Goal: Transaction & Acquisition: Purchase product/service

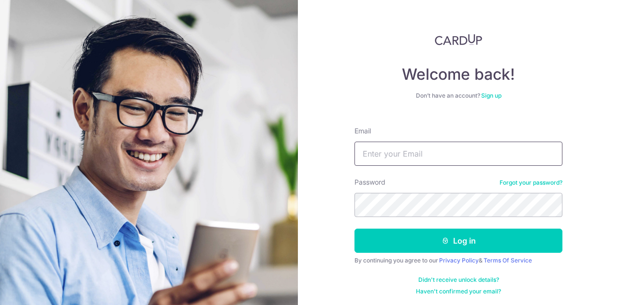
click at [399, 155] on input "Email" at bounding box center [459, 154] width 208 height 24
click at [441, 153] on input "Email" at bounding box center [459, 154] width 208 height 24
type input "patlim@arccorp.sg"
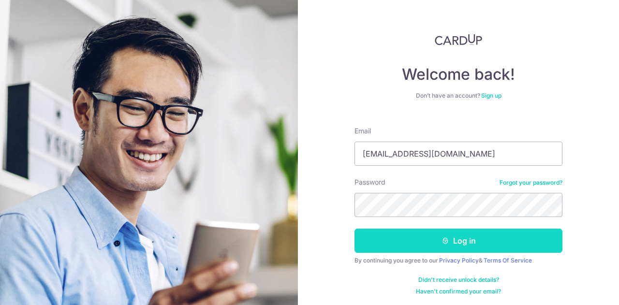
click at [463, 241] on button "Log in" at bounding box center [459, 241] width 208 height 24
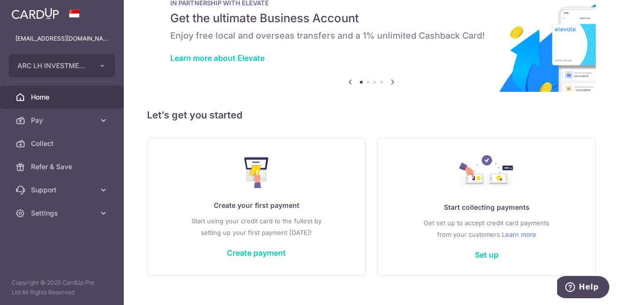
scroll to position [47, 0]
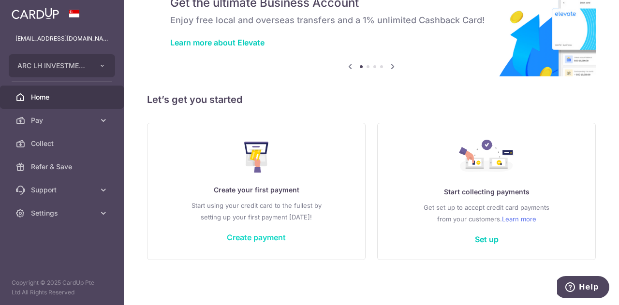
click at [268, 233] on link "Create payment" at bounding box center [256, 238] width 59 height 10
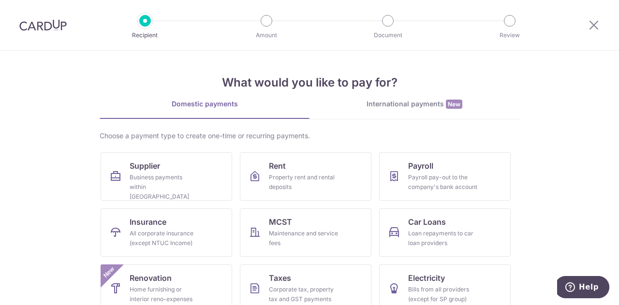
scroll to position [48, 0]
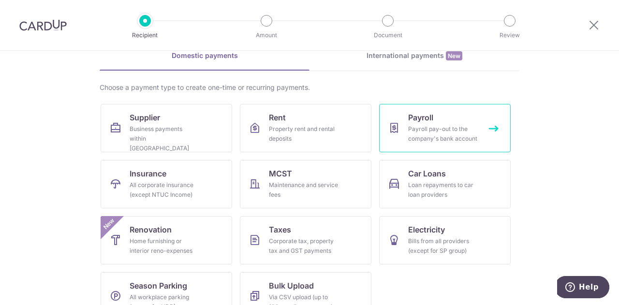
click at [474, 135] on div "Payroll pay-out to the company's bank account" at bounding box center [443, 133] width 70 height 19
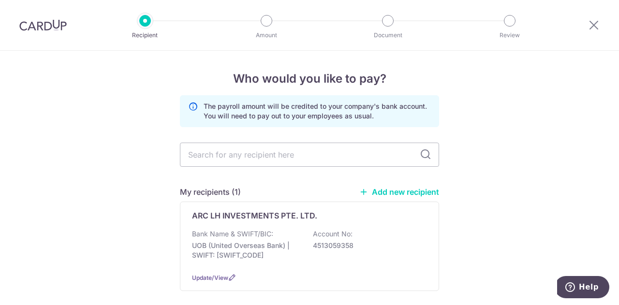
scroll to position [45, 0]
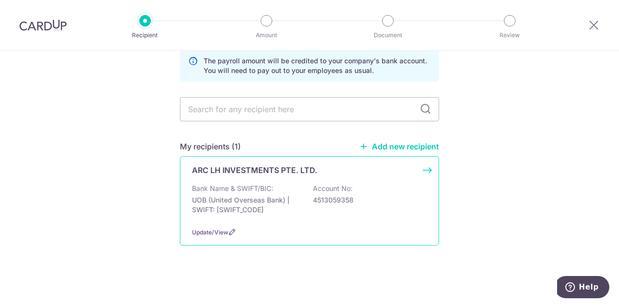
click at [266, 197] on p "UOB (United Overseas Bank) | SWIFT: UOVBSGSGXXX" at bounding box center [246, 204] width 108 height 19
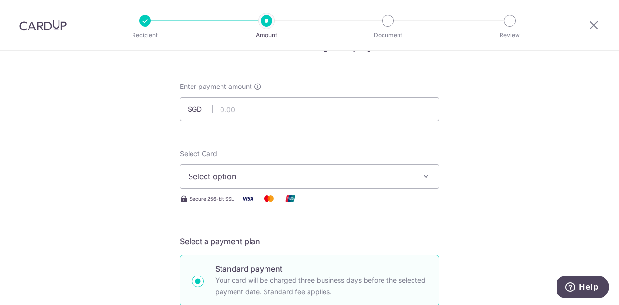
scroll to position [48, 0]
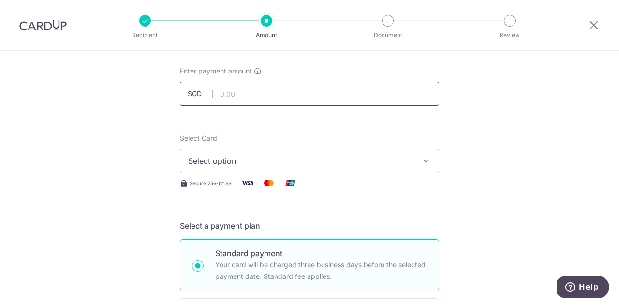
click at [294, 89] on input "text" at bounding box center [309, 94] width 259 height 24
type input "84,010.00"
click at [426, 161] on icon "button" at bounding box center [426, 161] width 10 height 10
click at [249, 189] on span "Add credit card" at bounding box center [318, 188] width 225 height 10
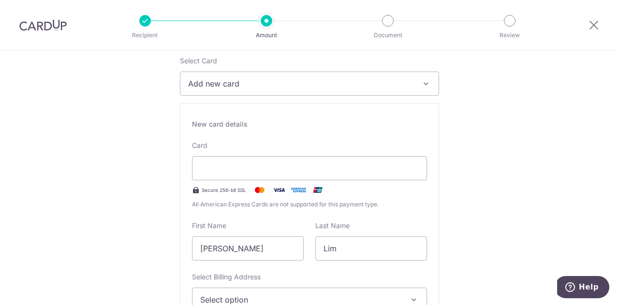
scroll to position [193, 0]
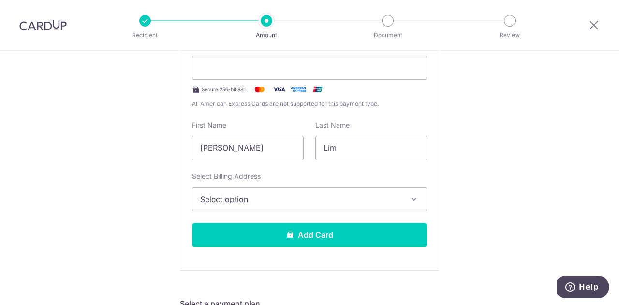
scroll to position [242, 0]
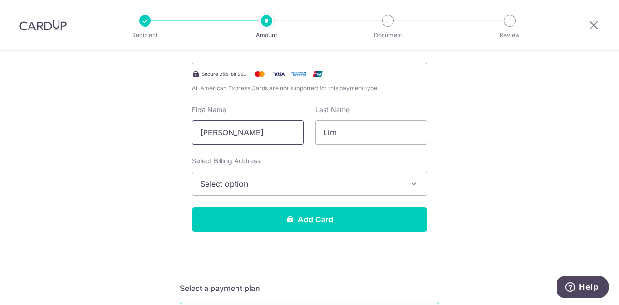
drag, startPoint x: 278, startPoint y: 131, endPoint x: 176, endPoint y: 124, distance: 101.8
type input "PATRICK C T"
click at [351, 138] on input "Lim" at bounding box center [371, 132] width 112 height 24
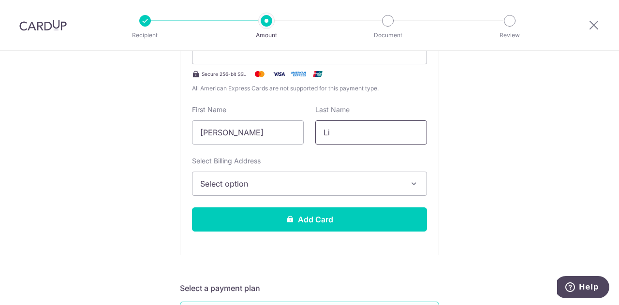
type input "L"
type input "k"
type input "KHO"
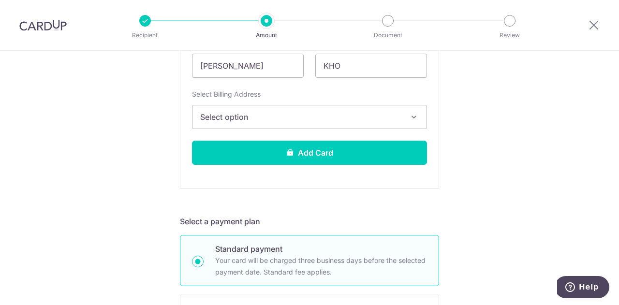
scroll to position [339, 0]
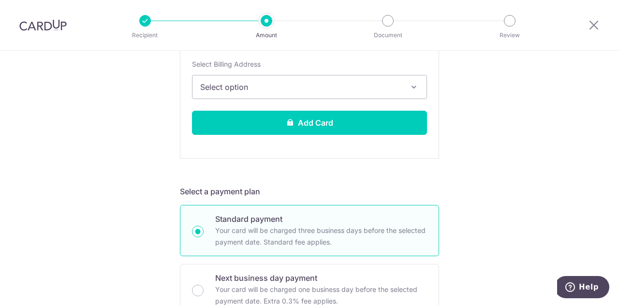
click at [414, 86] on icon "button" at bounding box center [414, 87] width 10 height 10
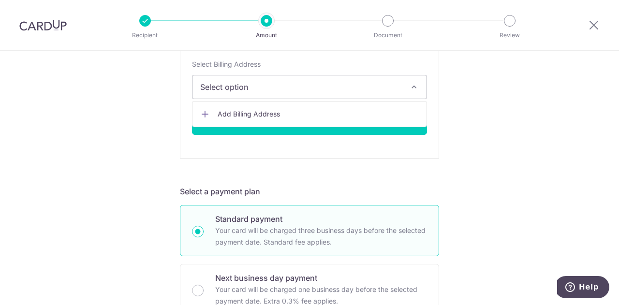
click at [414, 86] on icon "button" at bounding box center [414, 87] width 10 height 10
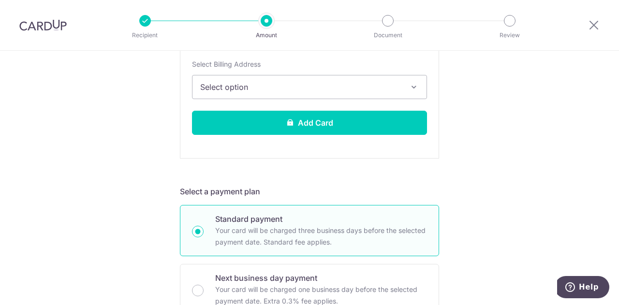
click at [323, 82] on span "Select option" at bounding box center [300, 87] width 201 height 12
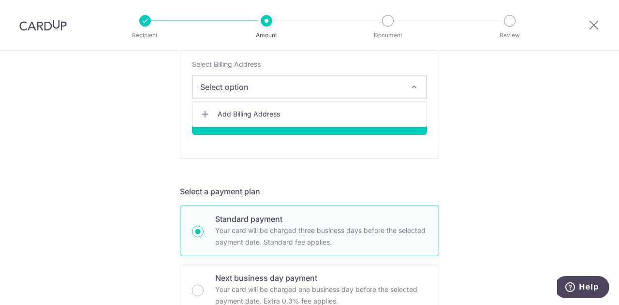
click at [323, 82] on span "Select option" at bounding box center [300, 87] width 201 height 12
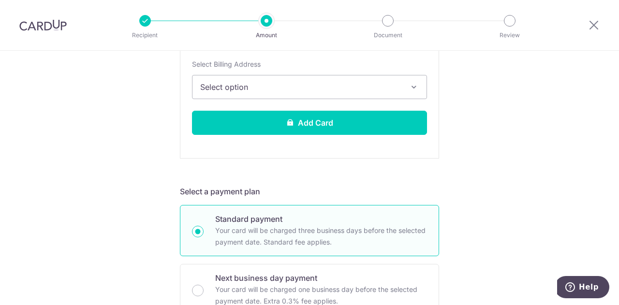
click at [323, 82] on span "Select option" at bounding box center [300, 87] width 201 height 12
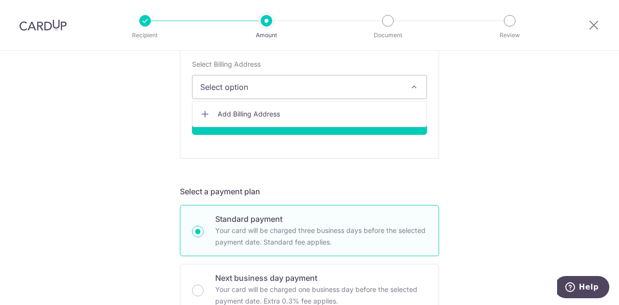
click at [275, 110] on span "Add Billing Address" at bounding box center [318, 114] width 201 height 10
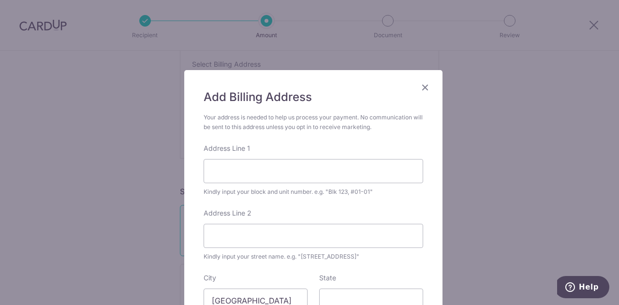
scroll to position [48, 0]
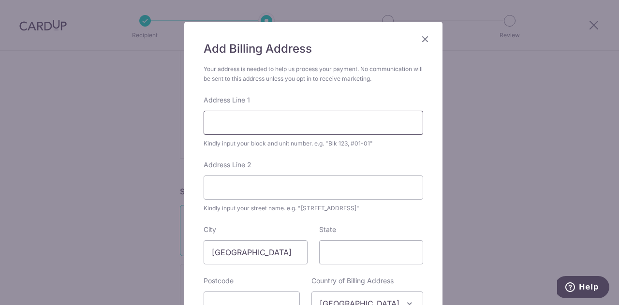
click at [395, 124] on input "Address Line 1" at bounding box center [314, 123] width 220 height 24
type input "64A"
click at [350, 186] on input "Address Line 2" at bounding box center [314, 188] width 220 height 24
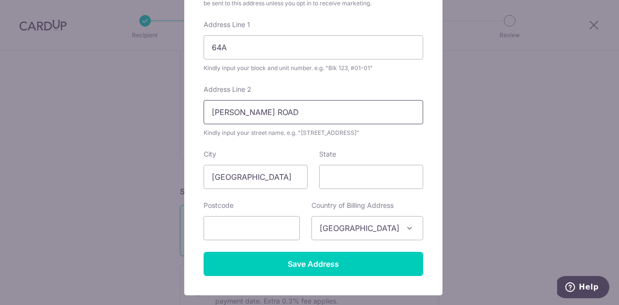
scroll to position [145, 0]
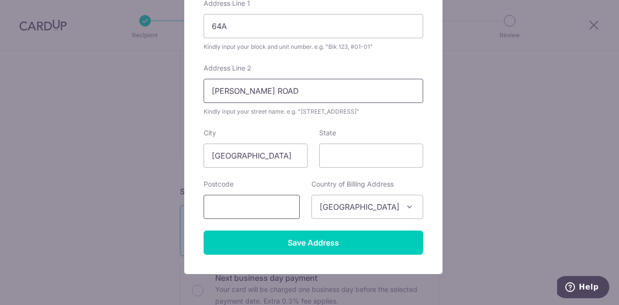
type input "ANDREW ROAD"
click at [280, 205] on input "text" at bounding box center [252, 207] width 96 height 24
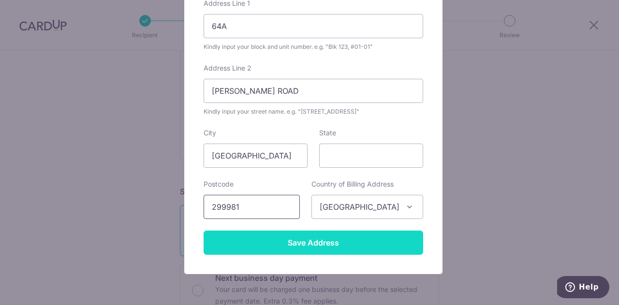
type input "299981"
click at [285, 245] on input "Save Address" at bounding box center [314, 243] width 220 height 24
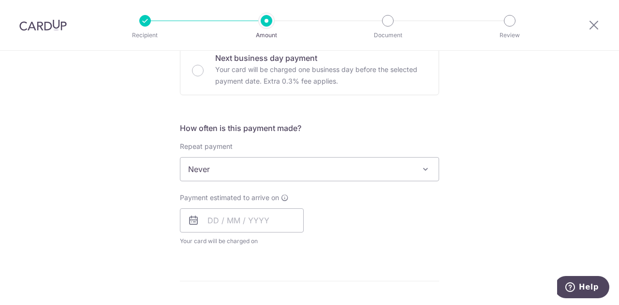
scroll to position [580, 0]
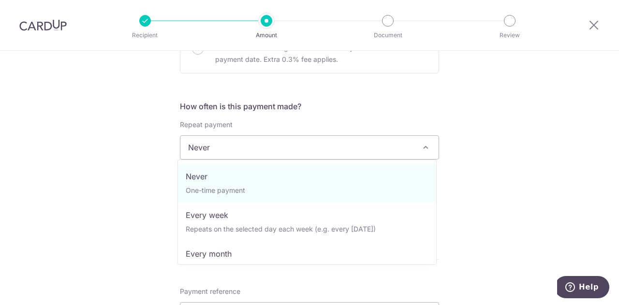
click at [421, 144] on span at bounding box center [426, 148] width 12 height 12
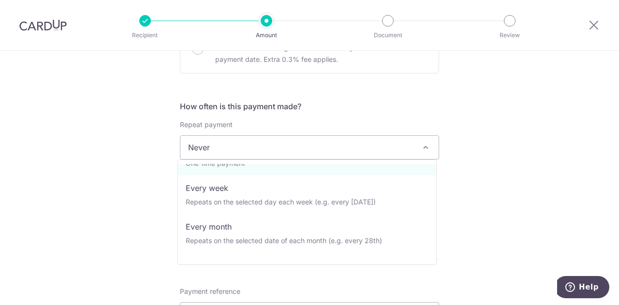
scroll to position [48, 0]
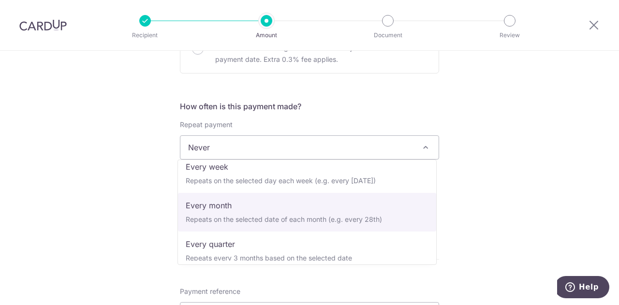
select select "3"
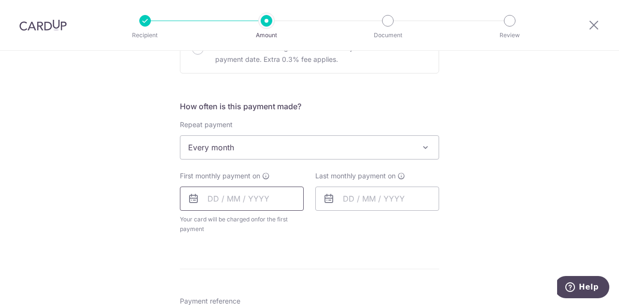
click at [248, 190] on input "text" at bounding box center [242, 199] width 124 height 24
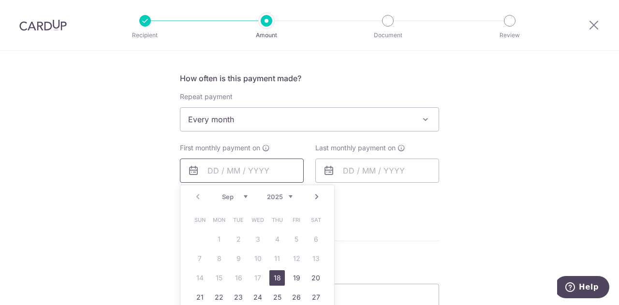
scroll to position [629, 0]
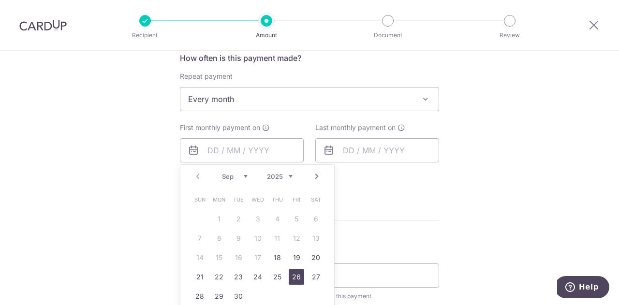
click at [293, 272] on link "26" at bounding box center [296, 276] width 15 height 15
type input "[DATE]"
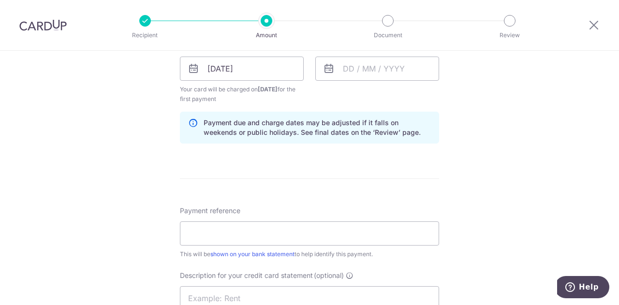
scroll to position [725, 0]
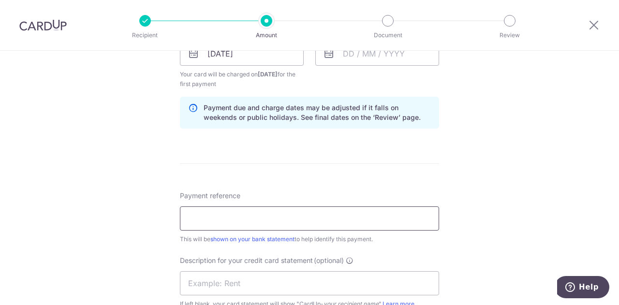
click at [382, 214] on input "Payment reference" at bounding box center [309, 219] width 259 height 24
type input "a"
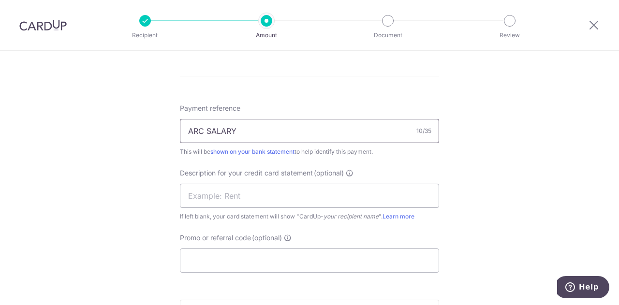
scroll to position [822, 0]
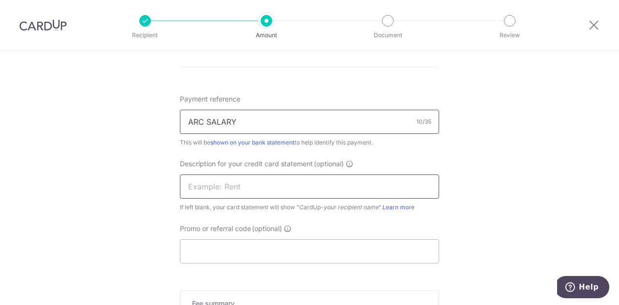
type input "ARC SALARY"
click at [333, 183] on input "text" at bounding box center [309, 187] width 259 height 24
type input "ARC SALARY"
click at [244, 252] on input "Promo or referral code (optional)" at bounding box center [309, 251] width 259 height 24
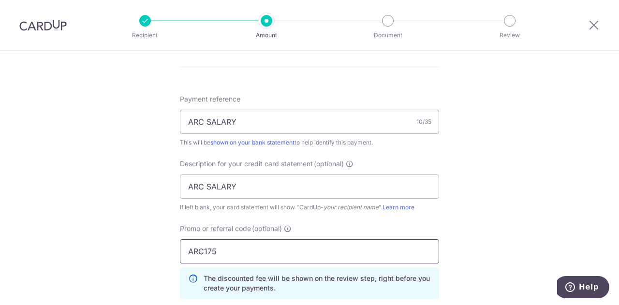
type input "ARC175"
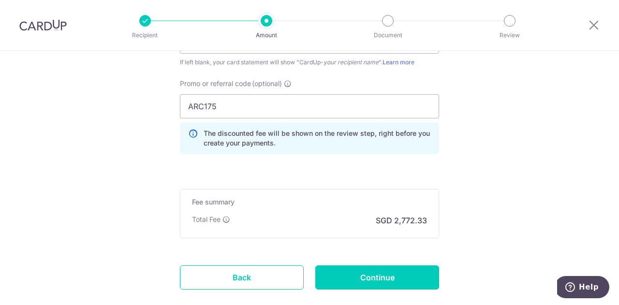
scroll to position [1016, 0]
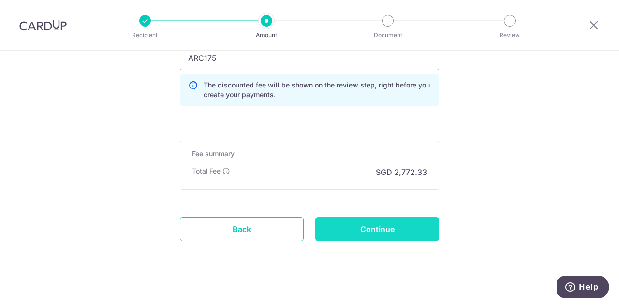
click at [389, 226] on input "Continue" at bounding box center [377, 229] width 124 height 24
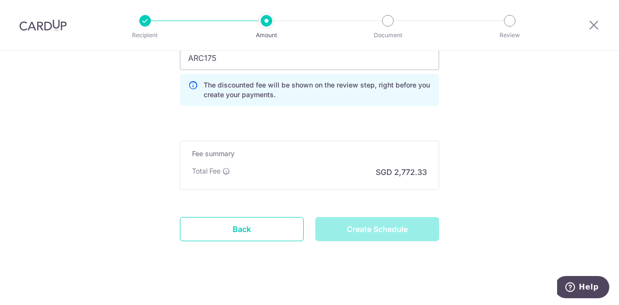
type input "Create Schedule"
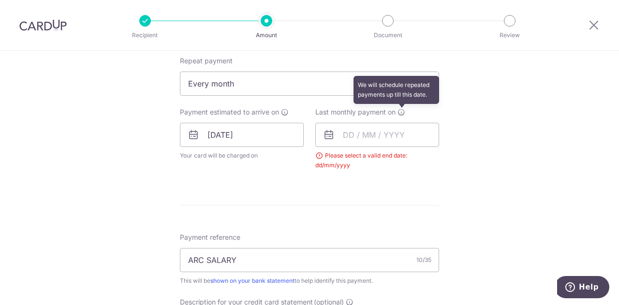
scroll to position [384, 0]
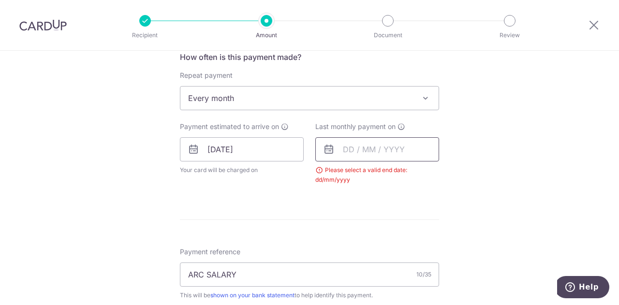
click at [394, 153] on input "text" at bounding box center [377, 149] width 124 height 24
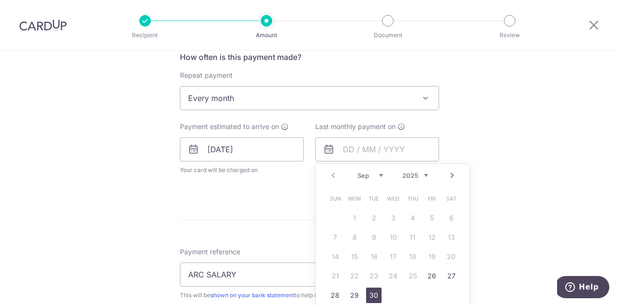
click at [371, 293] on link "30" at bounding box center [373, 295] width 15 height 15
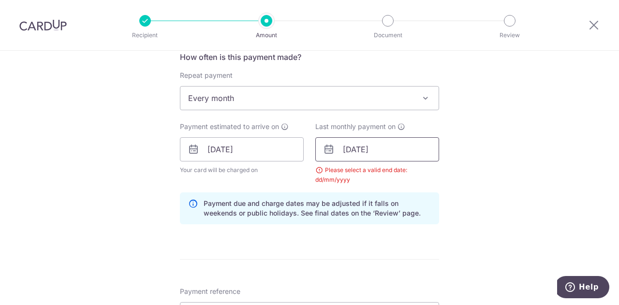
click at [402, 144] on input "30/09/2025" at bounding box center [377, 149] width 124 height 24
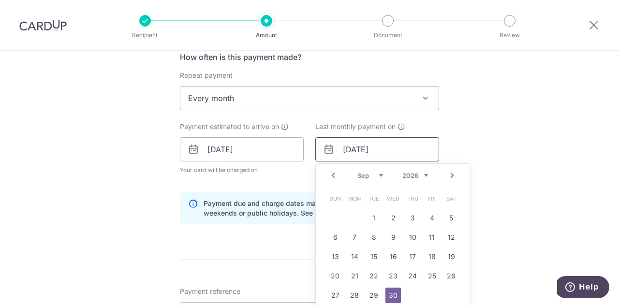
type input "30/09/2026"
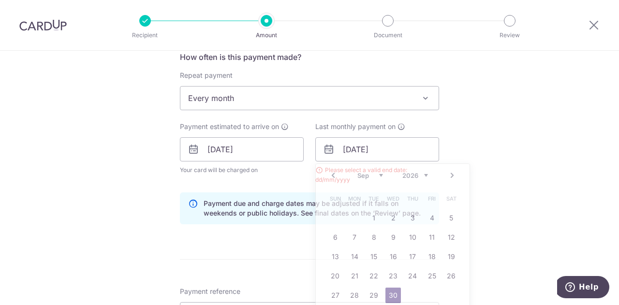
click at [534, 201] on div "Tell us more about your payment Enter payment amount SGD 84,010.00 84010.00 Sel…" at bounding box center [309, 183] width 619 height 1033
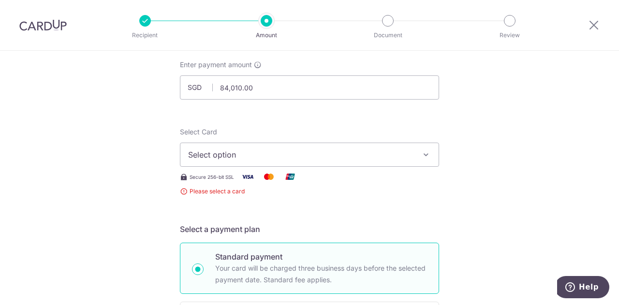
scroll to position [45, 0]
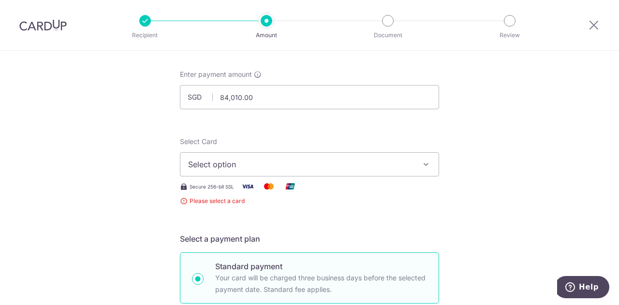
click at [429, 164] on button "Select option" at bounding box center [309, 164] width 259 height 24
click at [319, 197] on link "Add credit card" at bounding box center [309, 191] width 258 height 17
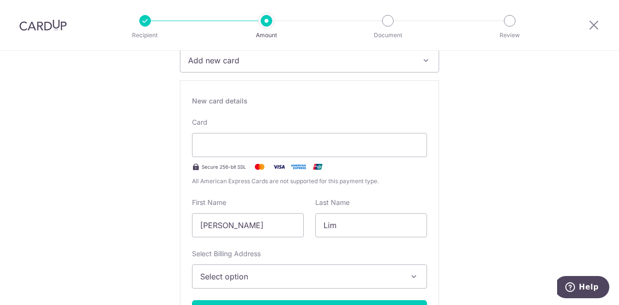
scroll to position [145, 0]
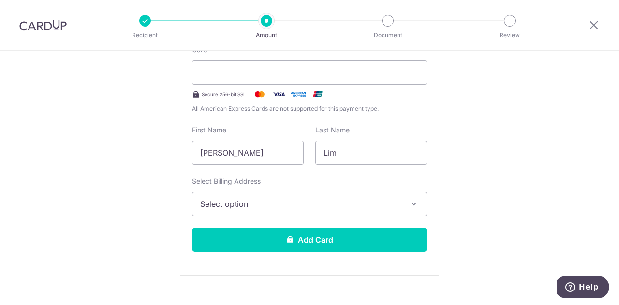
scroll to position [242, 0]
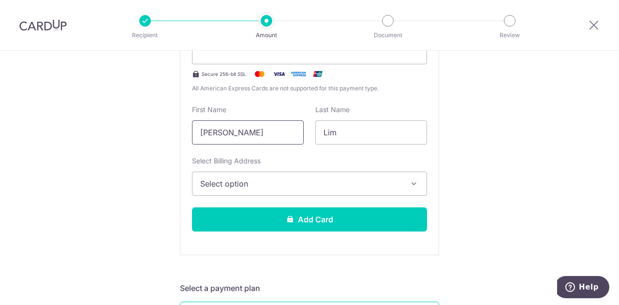
drag, startPoint x: 275, startPoint y: 133, endPoint x: 163, endPoint y: 136, distance: 111.8
type input "PATRICK C T"
click at [413, 129] on input "Lim" at bounding box center [371, 132] width 112 height 24
type input "L"
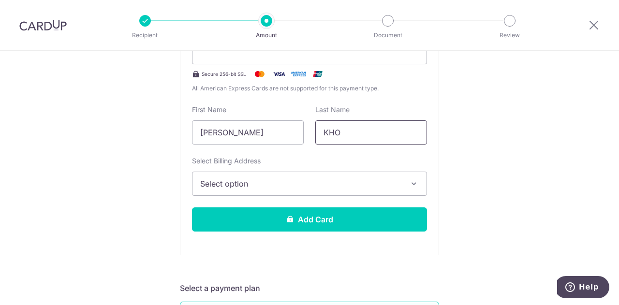
type input "KHO"
click at [410, 180] on icon "button" at bounding box center [414, 184] width 10 height 10
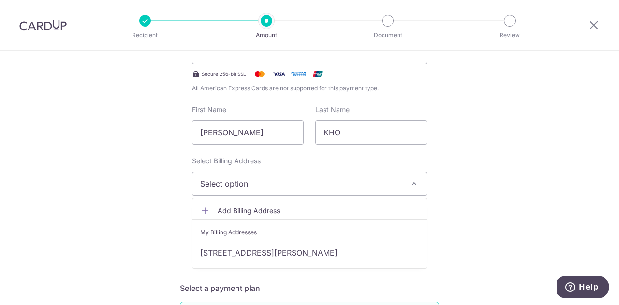
scroll to position [290, 0]
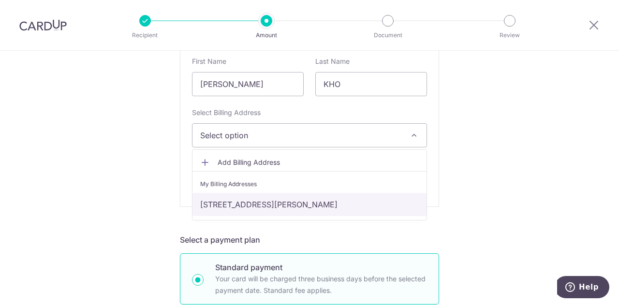
click at [358, 204] on link "[STREET_ADDRESS][PERSON_NAME]" at bounding box center [309, 204] width 234 height 23
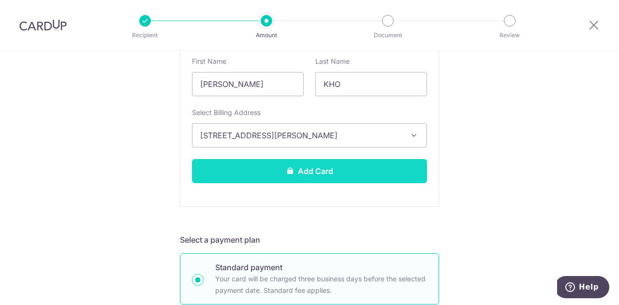
click at [340, 167] on button "Add Card" at bounding box center [309, 171] width 235 height 24
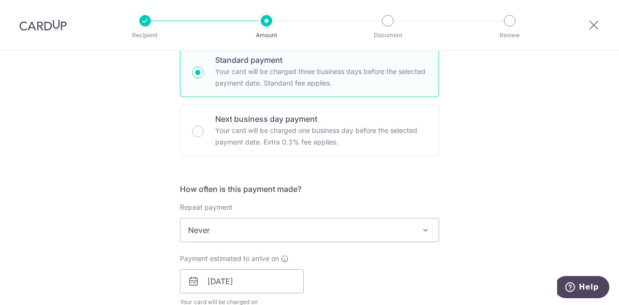
scroll to position [339, 0]
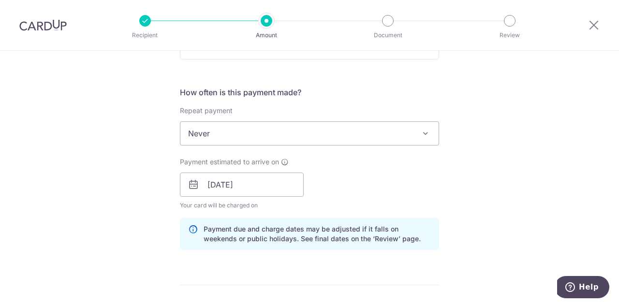
click at [428, 134] on span at bounding box center [426, 134] width 12 height 12
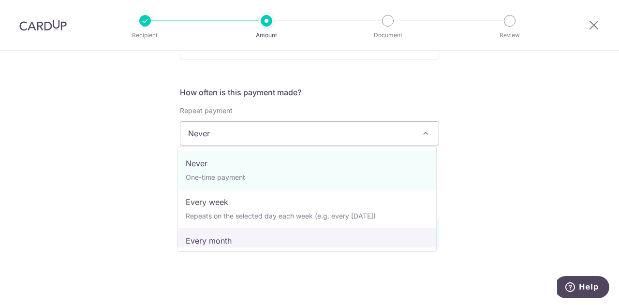
select select "3"
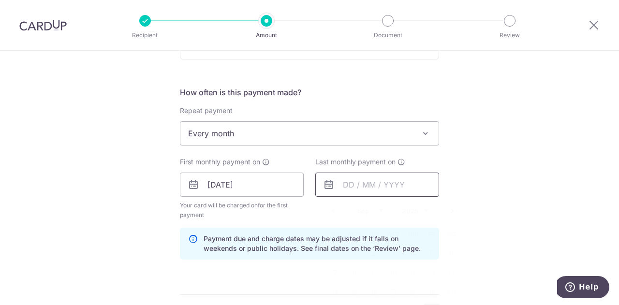
click at [413, 187] on input "text" at bounding box center [377, 185] width 124 height 24
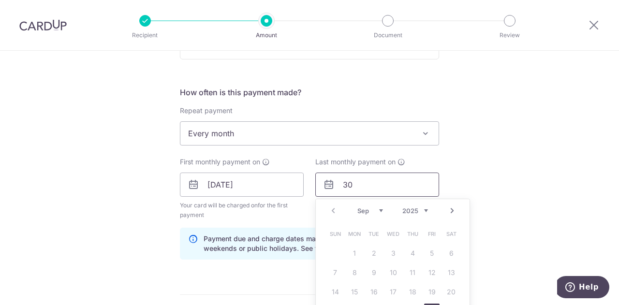
type input "3"
type input "[DATE]"
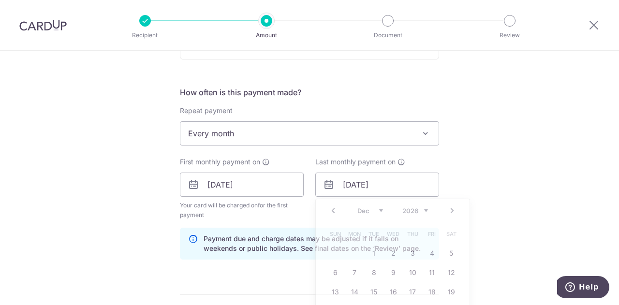
click at [501, 177] on div "Tell us more about your payment Enter payment amount SGD 84,010.00 84010.00 Car…" at bounding box center [309, 201] width 619 height 979
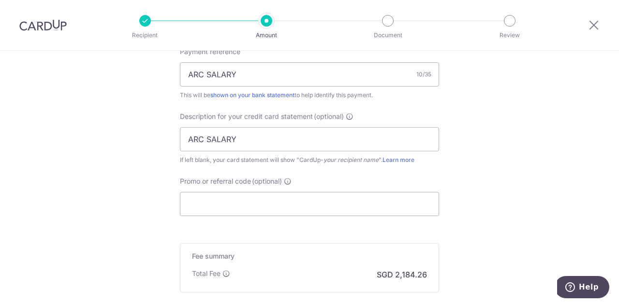
scroll to position [629, 0]
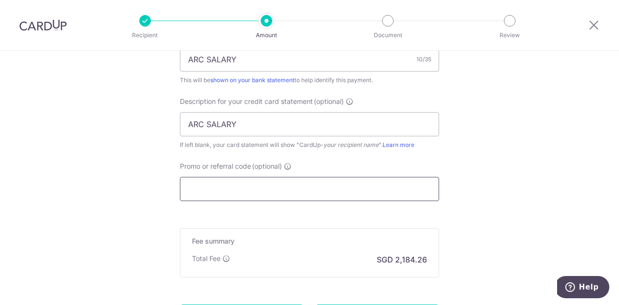
click at [374, 188] on input "Promo or referral code (optional)" at bounding box center [309, 189] width 259 height 24
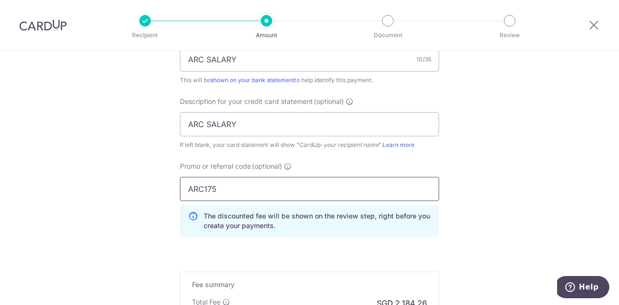
type input "ARC175"
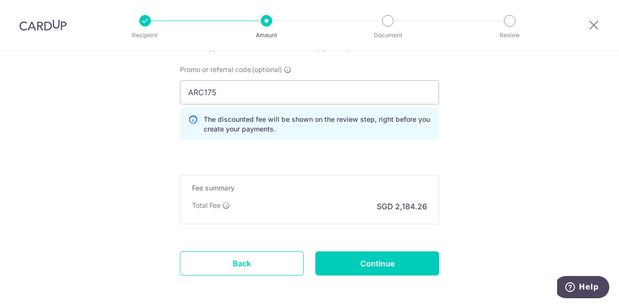
scroll to position [766, 0]
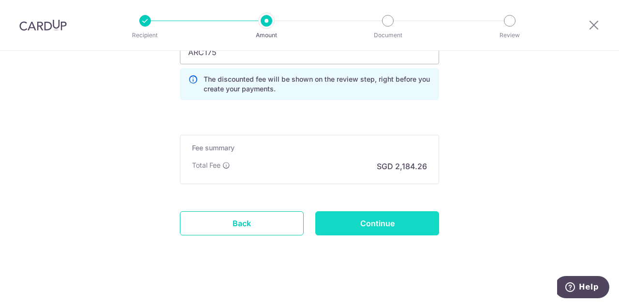
click at [380, 227] on input "Continue" at bounding box center [377, 223] width 124 height 24
type input "Create Schedule"
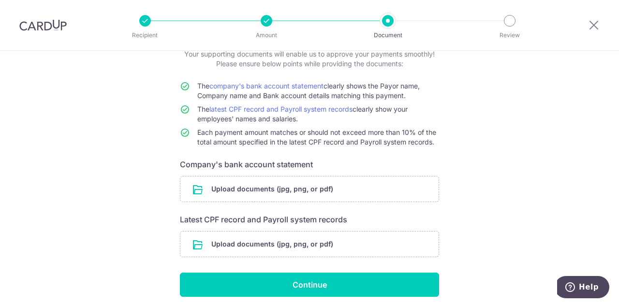
scroll to position [53, 0]
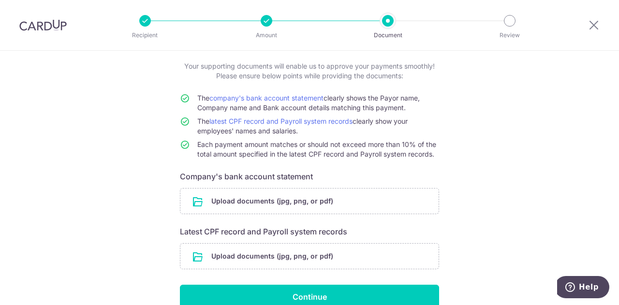
drag, startPoint x: 195, startPoint y: 95, endPoint x: 415, endPoint y: 106, distance: 219.8
click at [415, 106] on td "The company's bank account statement clearly shows the Payor name, Company name…" at bounding box center [318, 104] width 242 height 23
copy span "The company's bank account statement clearly shows the Payor name, Company name…"
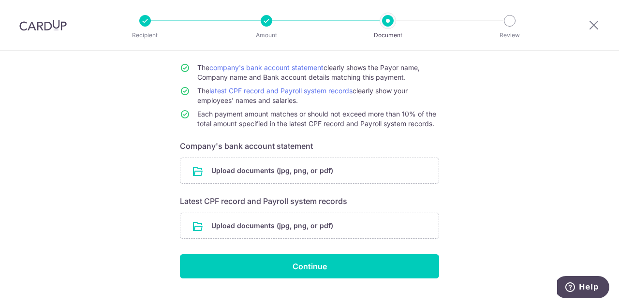
scroll to position [101, 0]
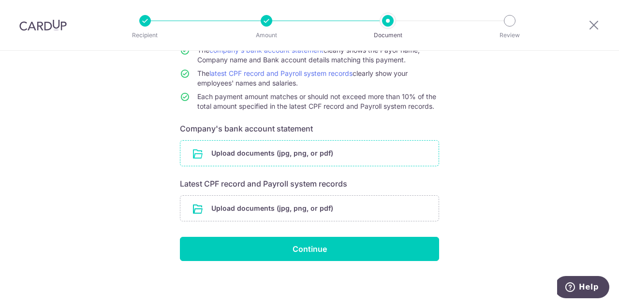
click at [384, 148] on input "file" at bounding box center [309, 153] width 258 height 25
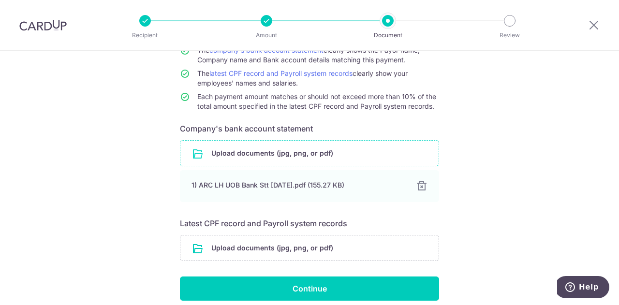
scroll to position [141, 0]
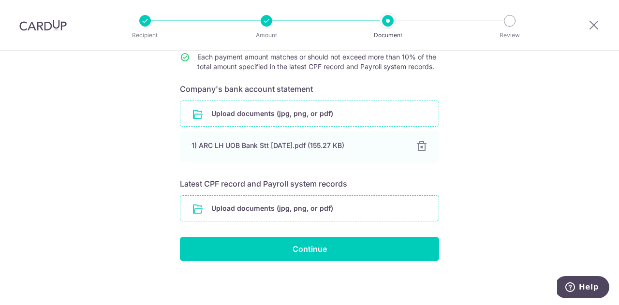
click at [411, 206] on input "file" at bounding box center [309, 208] width 258 height 25
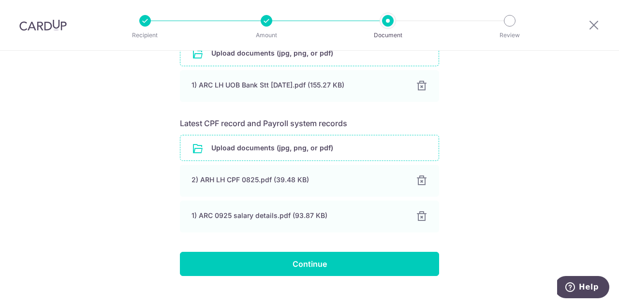
scroll to position [216, 0]
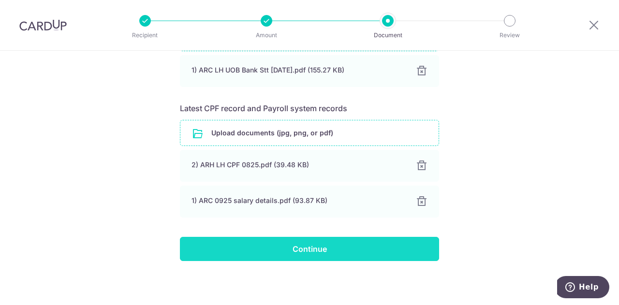
click at [312, 248] on input "Continue" at bounding box center [309, 249] width 259 height 24
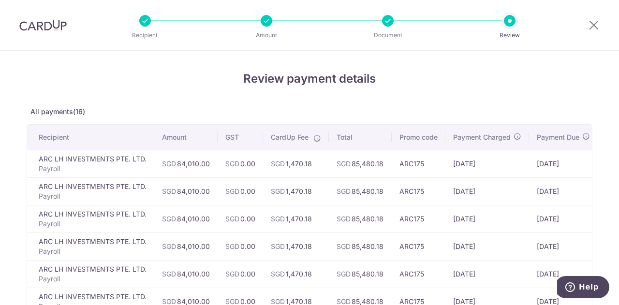
click at [388, 26] on div at bounding box center [388, 21] width 12 height 12
click at [270, 31] on p "Amount" at bounding box center [267, 35] width 72 height 10
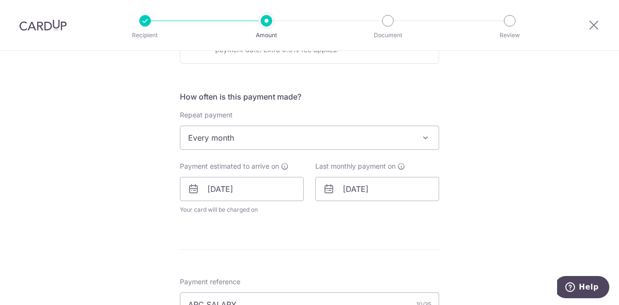
scroll to position [339, 0]
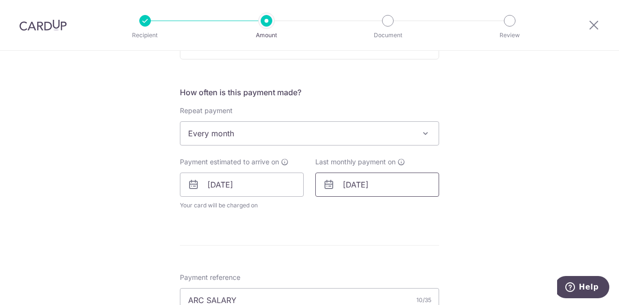
click at [390, 189] on input "[DATE]" at bounding box center [377, 185] width 124 height 24
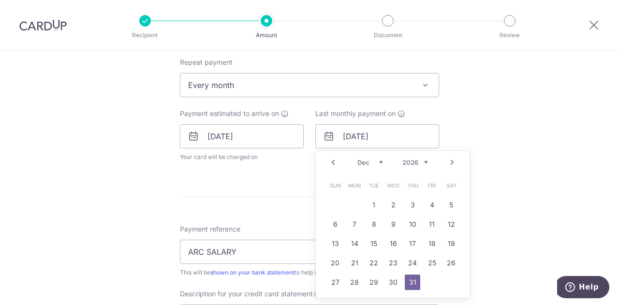
click at [377, 160] on select "Jan Feb Mar Apr May Jun [DATE] Aug Sep Oct Nov Dec" at bounding box center [370, 163] width 26 height 8
click at [369, 279] on link "30" at bounding box center [373, 282] width 15 height 15
type input "[DATE]"
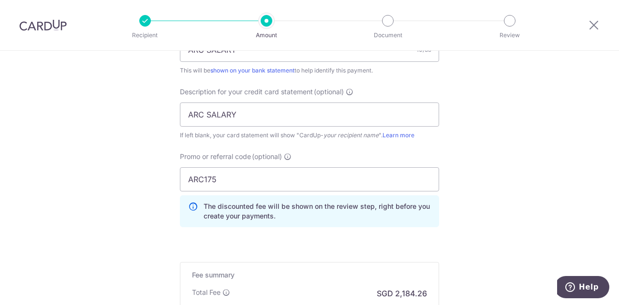
scroll to position [756, 0]
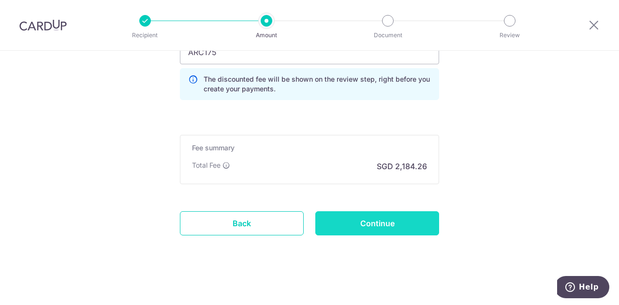
click at [388, 220] on input "Continue" at bounding box center [377, 223] width 124 height 24
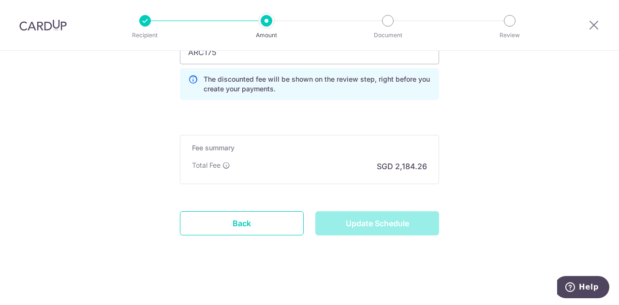
type input "Update Schedule"
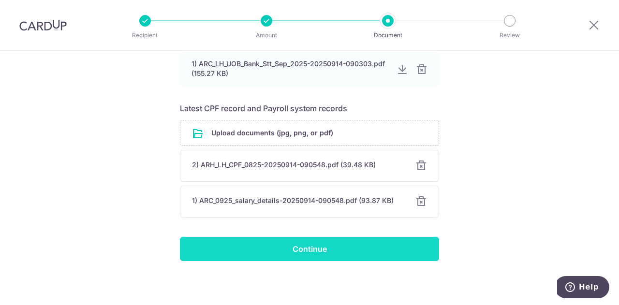
click at [341, 246] on input "Continue" at bounding box center [309, 249] width 259 height 24
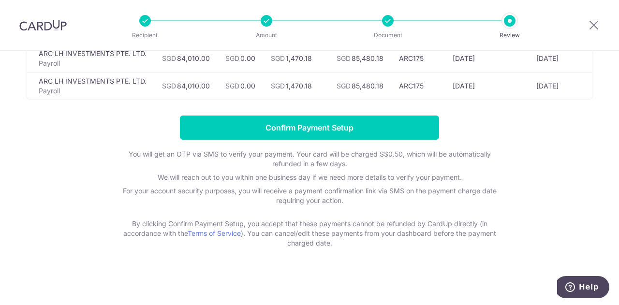
scroll to position [328, 0]
click at [594, 158] on div "Review payment details All payments(10) Recipient Amount GST CardUp Fee Total P…" at bounding box center [309, 15] width 619 height 580
